Goal: Transaction & Acquisition: Purchase product/service

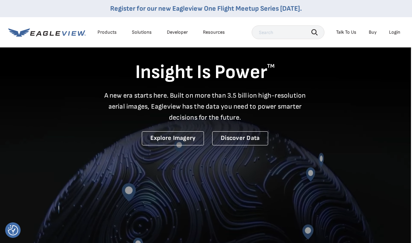
click at [396, 34] on div "Login" at bounding box center [394, 32] width 11 height 6
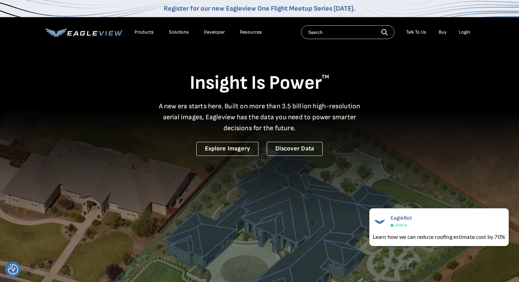
click at [412, 34] on div "Login" at bounding box center [464, 32] width 11 height 6
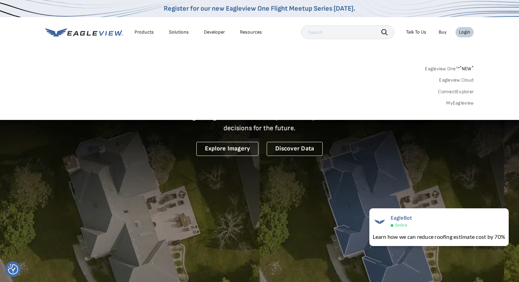
click at [412, 103] on link "MyEagleview" at bounding box center [459, 103] width 27 height 6
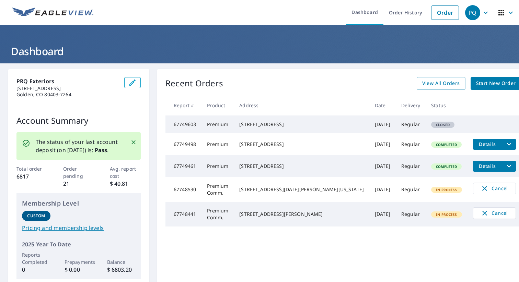
click at [476, 86] on span "Start New Order" at bounding box center [496, 83] width 40 height 9
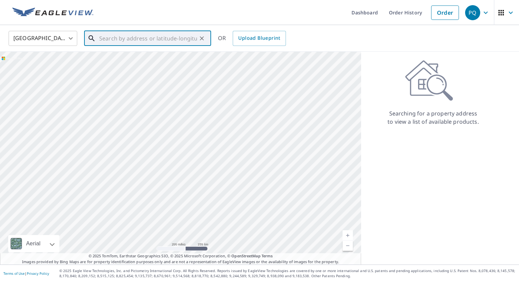
click at [112, 42] on input "text" at bounding box center [148, 38] width 98 height 19
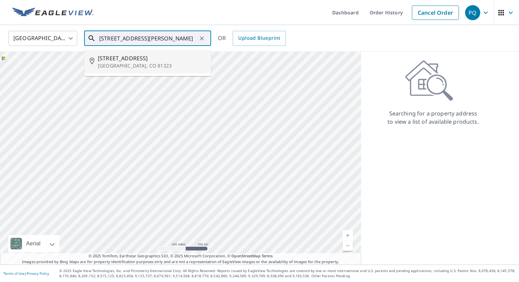
click at [109, 66] on p "[GEOGRAPHIC_DATA], CO 81323" at bounding box center [152, 65] width 108 height 7
type input "[STREET_ADDRESS][PERSON_NAME]"
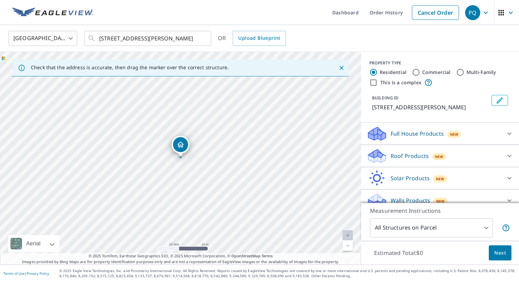
click at [183, 146] on icon "Dropped pin, building 1, Residential property, 105 N 9th St Dolores, CO 81323" at bounding box center [180, 145] width 7 height 6
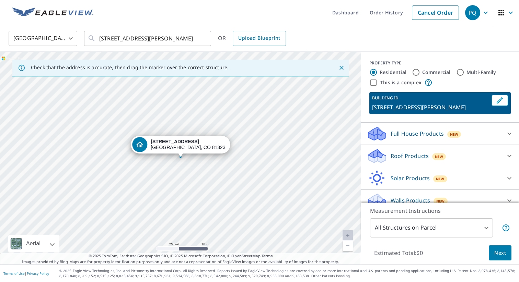
scroll to position [9, 0]
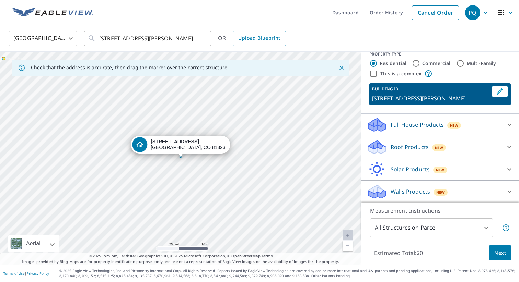
click at [475, 145] on div "Roof Products New" at bounding box center [434, 147] width 135 height 16
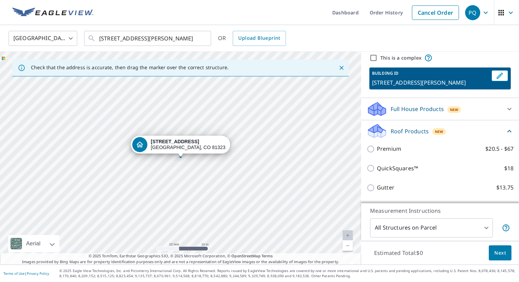
scroll to position [23, 0]
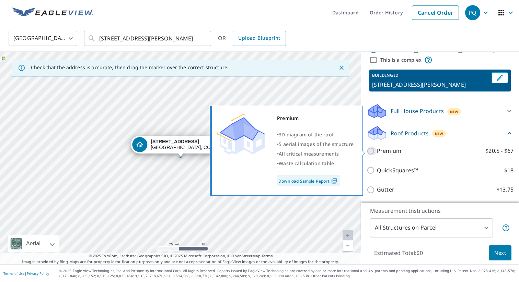
click at [373, 150] on input "Premium $20.5 - $67" at bounding box center [372, 151] width 10 height 8
checkbox input "true"
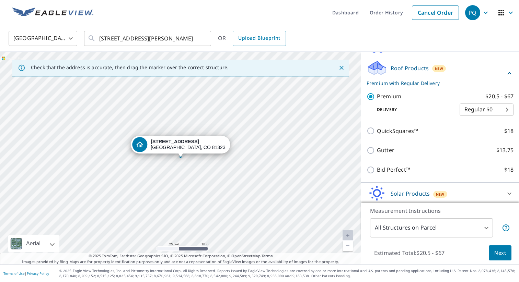
scroll to position [90, 0]
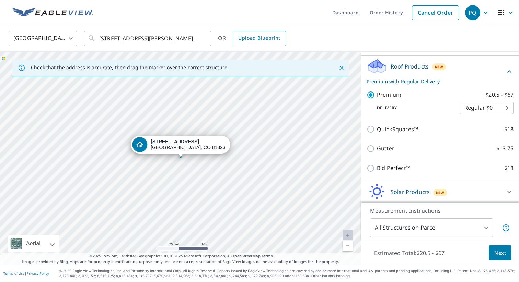
click at [502, 111] on body "PQ PQ Dashboard Order History Cancel Order PQ [GEOGRAPHIC_DATA] US ​ [STREET_AD…" at bounding box center [259, 141] width 519 height 282
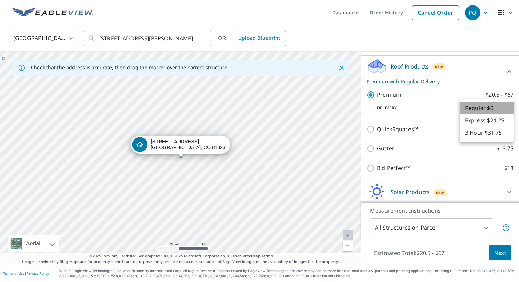
click at [502, 111] on li "Regular $0" at bounding box center [487, 108] width 54 height 12
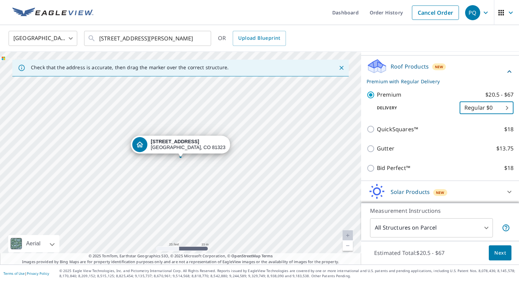
click at [498, 256] on span "Next" at bounding box center [500, 253] width 12 height 9
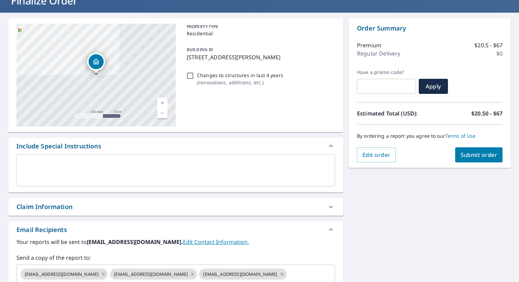
scroll to position [56, 0]
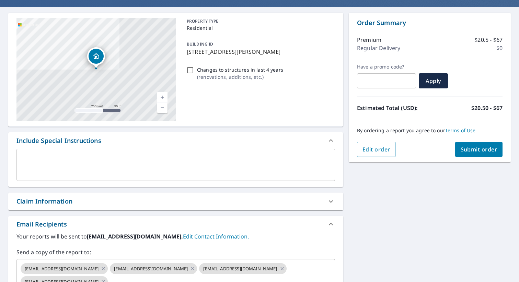
click at [264, 203] on div "Claim Information" at bounding box center [169, 201] width 306 height 9
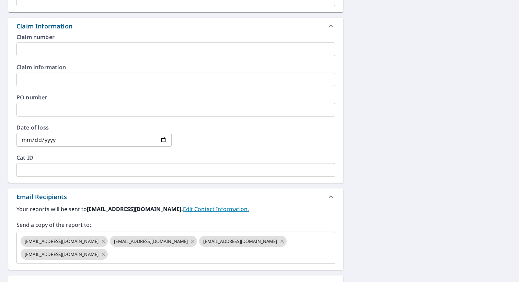
scroll to position [232, 0]
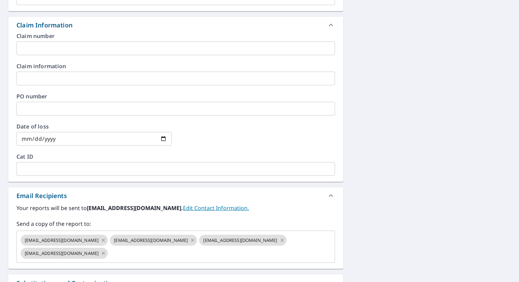
click at [183, 210] on link "Edit Contact Information." at bounding box center [216, 209] width 66 height 8
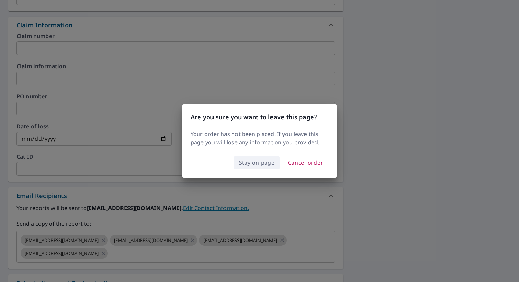
click at [240, 168] on button "Stay on page" at bounding box center [257, 163] width 46 height 13
checkbox input "true"
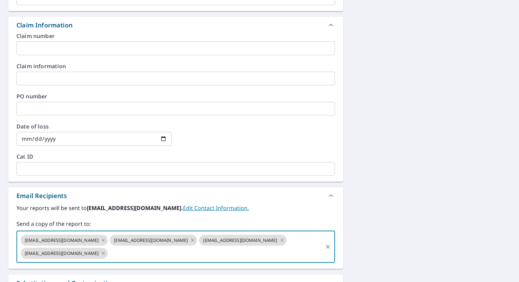
click at [109, 258] on input "text" at bounding box center [215, 253] width 213 height 13
click at [124, 252] on input "[EMAIL_ADDRESS][DOMAIN_NAME]" at bounding box center [215, 253] width 213 height 13
type input "[EMAIL_ADDRESS][DOMAIN_NAME]"
click at [227, 216] on div "Your reports will be sent to [EMAIL_ADDRESS][DOMAIN_NAME]. Edit Contact Informa…" at bounding box center [175, 233] width 319 height 59
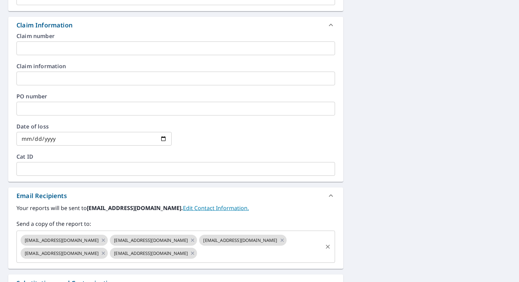
click at [110, 255] on span "[EMAIL_ADDRESS][DOMAIN_NAME]" at bounding box center [151, 254] width 82 height 7
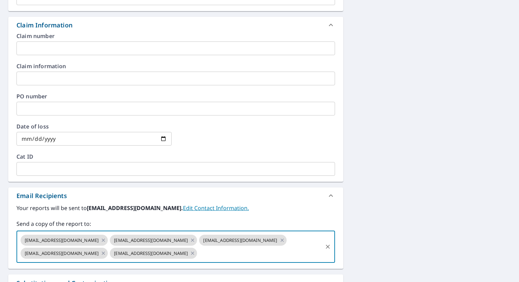
click at [110, 255] on span "[EMAIL_ADDRESS][DOMAIN_NAME]" at bounding box center [151, 254] width 82 height 7
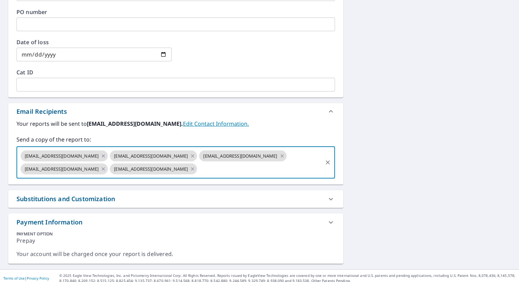
scroll to position [322, 0]
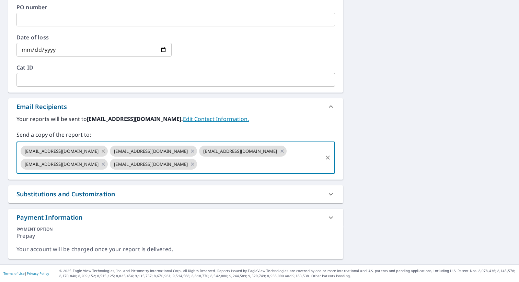
click at [102, 152] on icon at bounding box center [103, 151] width 3 height 3
click at [101, 152] on icon at bounding box center [103, 152] width 5 height 8
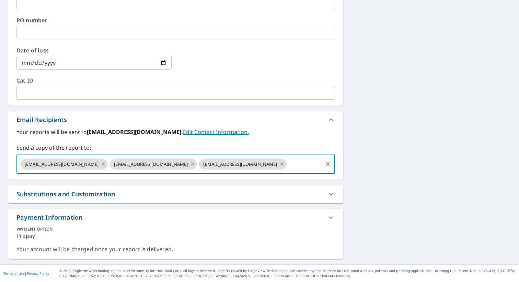
click at [101, 165] on icon at bounding box center [103, 165] width 5 height 8
click at [101, 163] on icon at bounding box center [103, 165] width 5 height 8
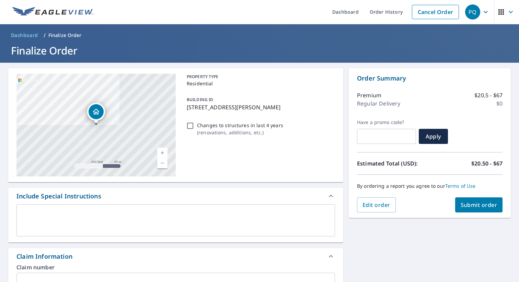
scroll to position [0, 0]
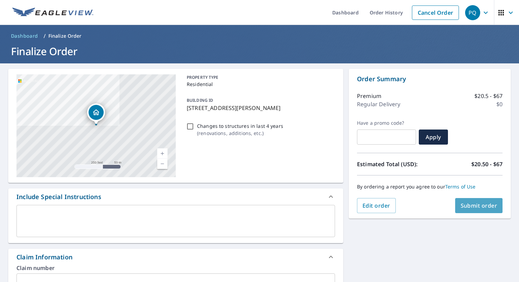
click at [462, 209] on span "Submit order" at bounding box center [479, 206] width 37 height 8
checkbox input "true"
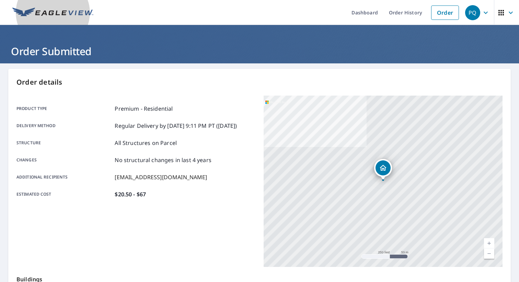
click at [61, 14] on img at bounding box center [52, 13] width 81 height 10
